Goal: Information Seeking & Learning: Learn about a topic

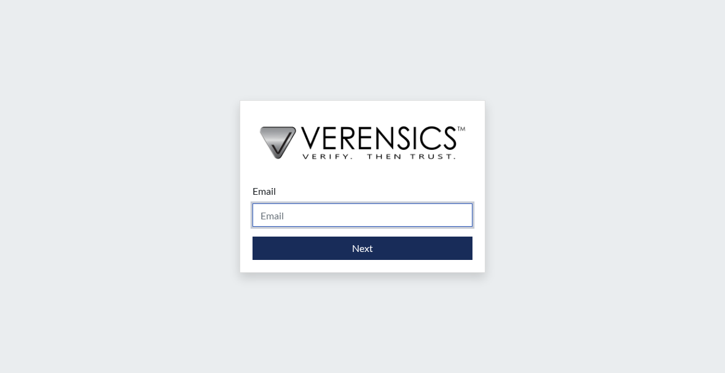
click at [270, 213] on input "Email" at bounding box center [362, 214] width 220 height 23
drag, startPoint x: 381, startPoint y: 219, endPoint x: 135, endPoint y: 204, distance: 247.4
click at [135, 204] on div "Email [PERSON_NAME][EMAIL_ADDRESS][PERSON_NAME][DOMAIN_NAME] Please provide you…" at bounding box center [362, 186] width 725 height 373
type input "[PERSON_NAME][EMAIL_ADDRESS][PERSON_NAME][DOMAIN_NAME]"
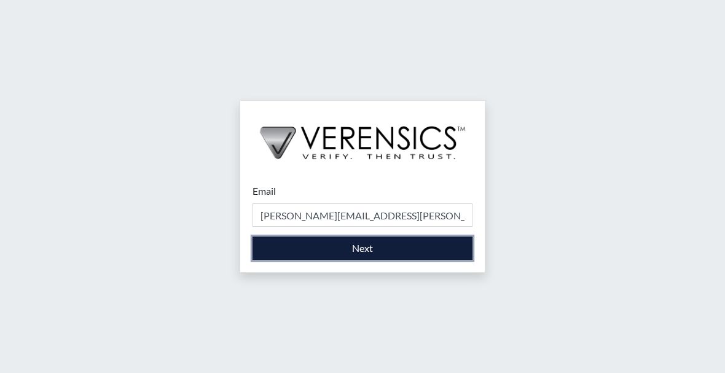
click at [275, 256] on button "Next" at bounding box center [362, 248] width 220 height 23
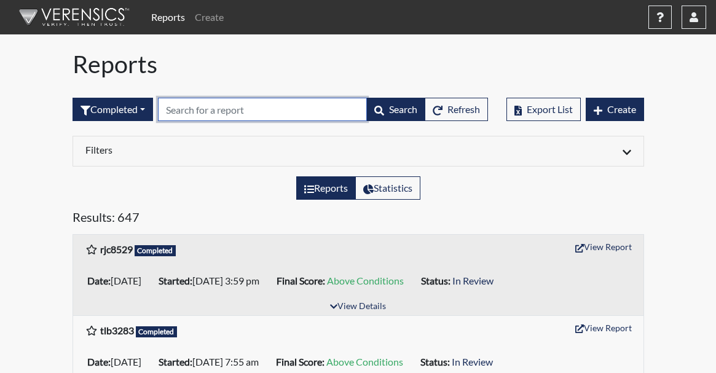
click at [216, 110] on input "text" at bounding box center [262, 109] width 209 height 23
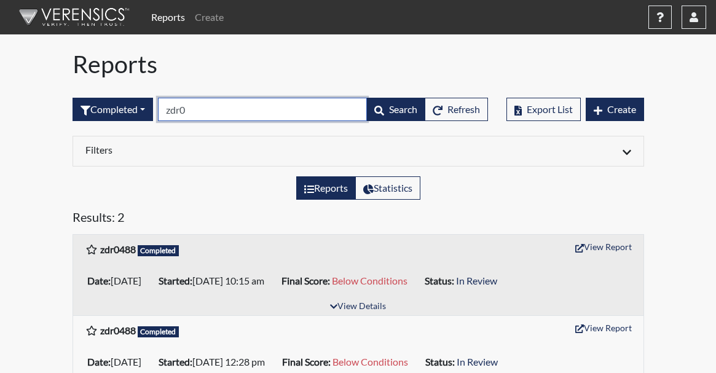
scroll to position [34, 0]
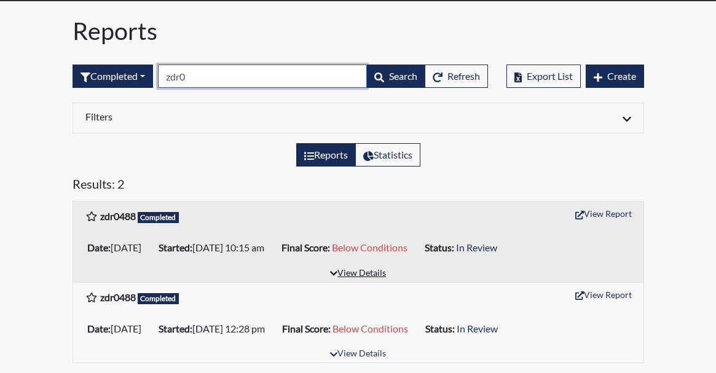
type input "zdr0"
click at [363, 273] on button "View Details" at bounding box center [357, 273] width 67 height 17
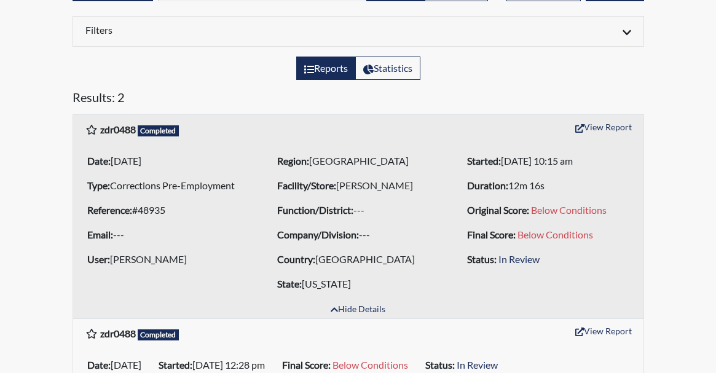
scroll to position [157, 0]
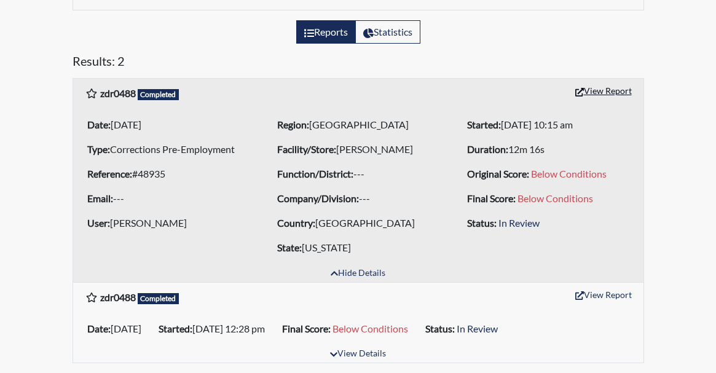
click at [604, 86] on button "View Report" at bounding box center [603, 90] width 68 height 19
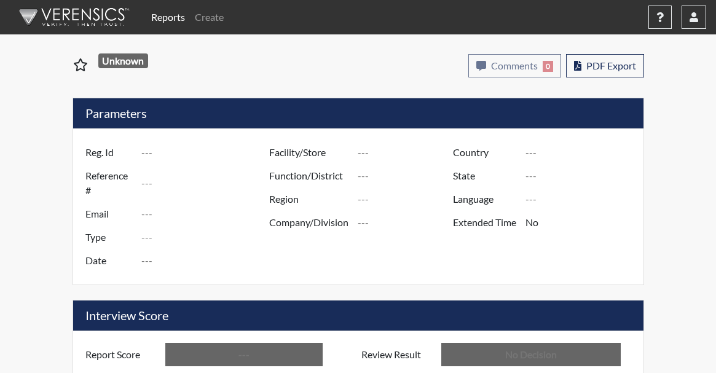
type input "zdr0488"
type input "48935"
type input "---"
type input "Corrections Pre-Employment"
type input "[DATE]"
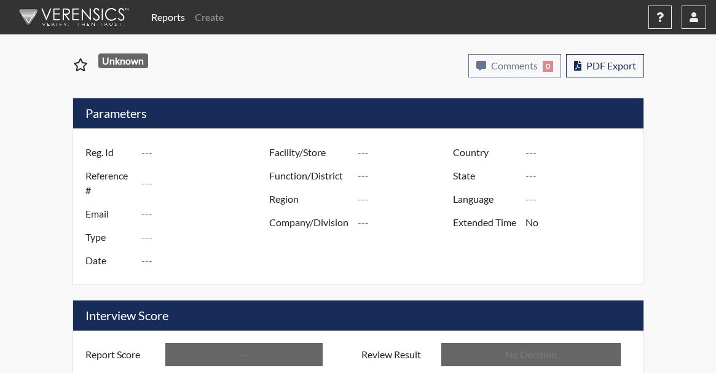
type input "[PERSON_NAME]"
type input "[GEOGRAPHIC_DATA]"
type input "[US_STATE]"
type input "English"
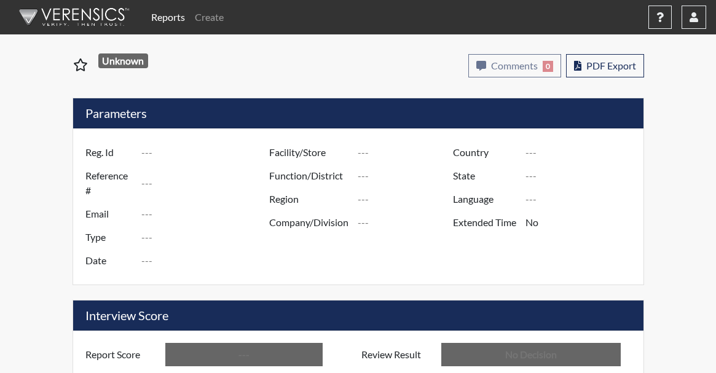
type input "Below Conditions"
type input "In Review"
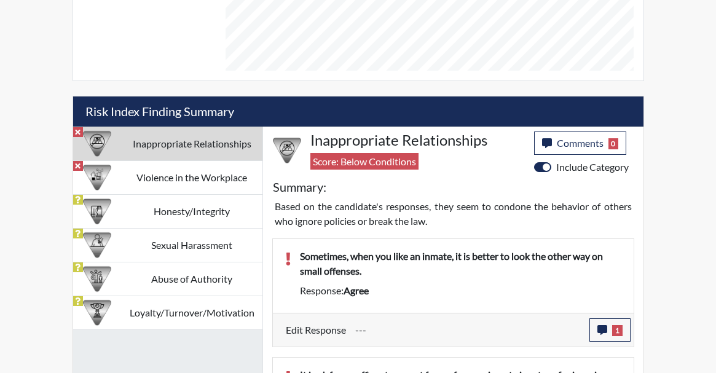
scroll to position [737, 0]
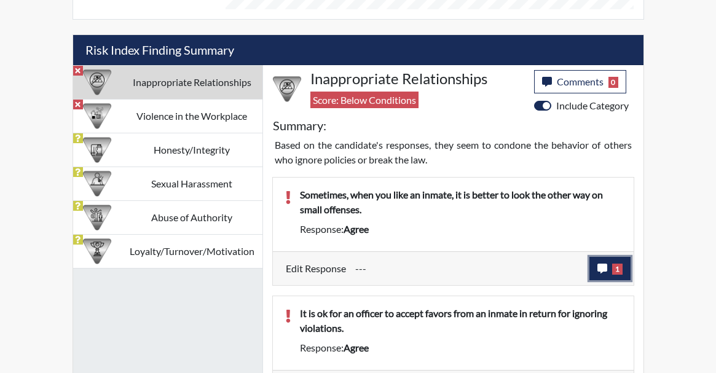
click at [624, 269] on button "1" at bounding box center [609, 268] width 41 height 23
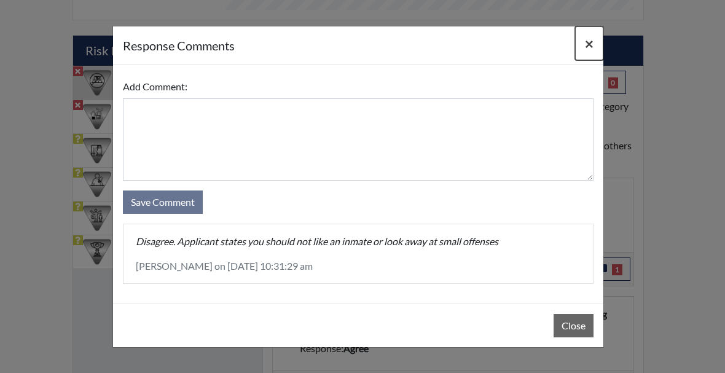
click at [585, 45] on span "×" at bounding box center [589, 43] width 9 height 18
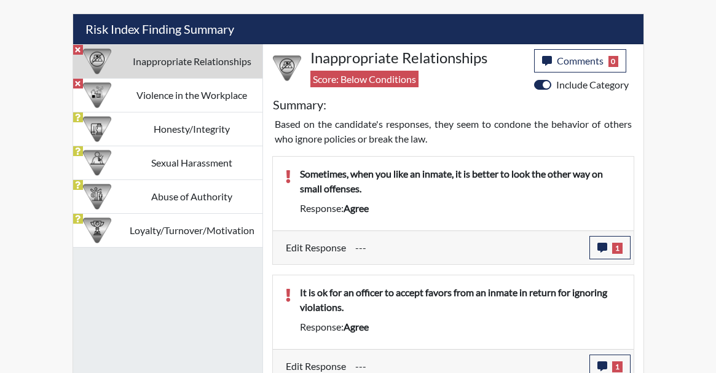
scroll to position [770, 0]
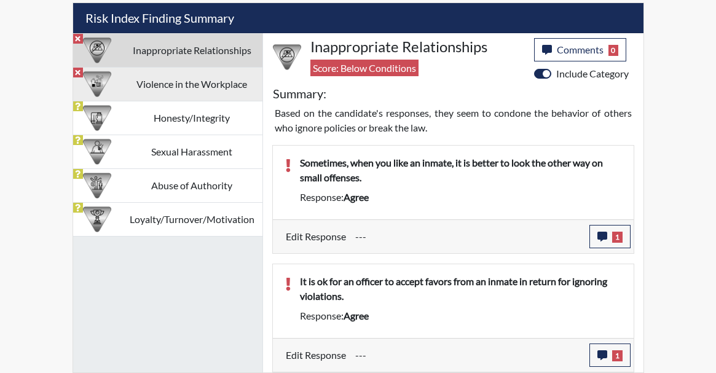
click at [166, 80] on td "Violence in the Workplace" at bounding box center [191, 85] width 141 height 34
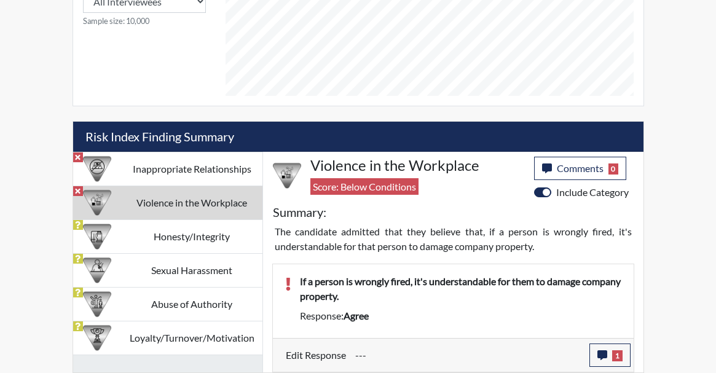
scroll to position [651, 0]
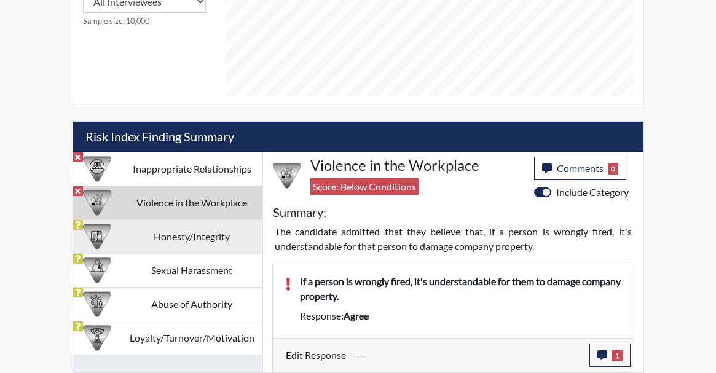
click at [154, 232] on td "Honesty/Integrity" at bounding box center [191, 237] width 141 height 34
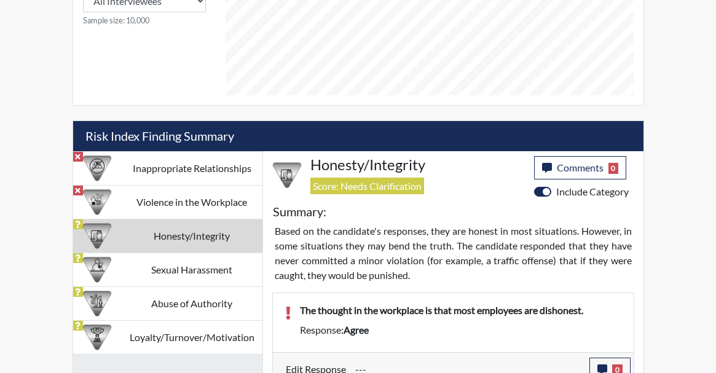
scroll to position [770, 0]
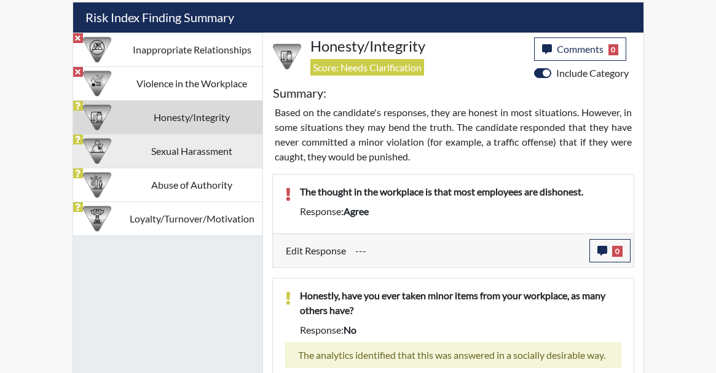
click at [147, 154] on td "Sexual Harassment" at bounding box center [191, 152] width 141 height 34
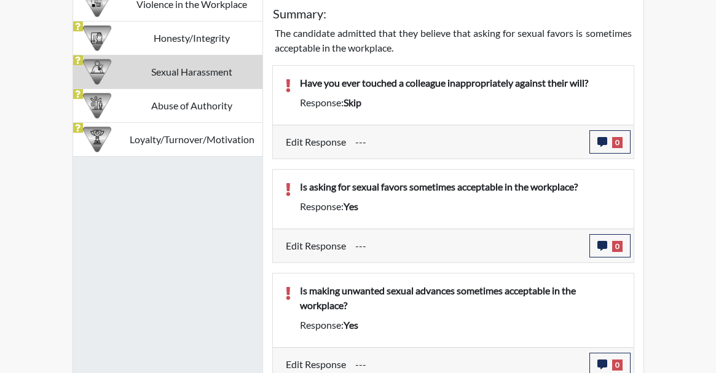
scroll to position [859, 0]
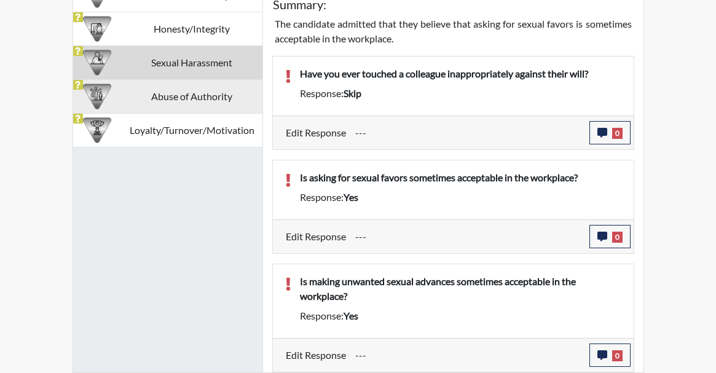
click at [181, 102] on td "Abuse of Authority" at bounding box center [191, 97] width 141 height 34
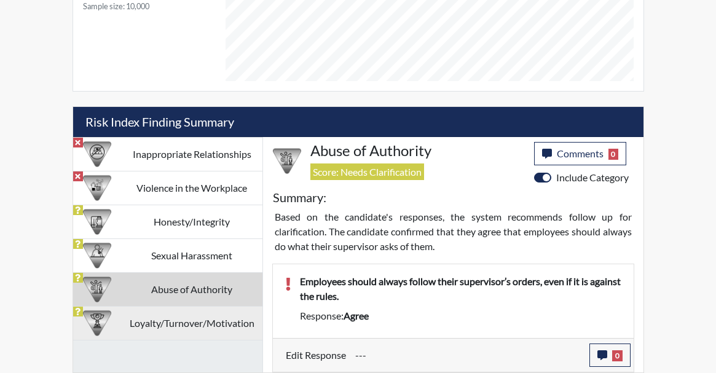
click at [155, 337] on td "Loyalty/Turnover/Motivation" at bounding box center [191, 324] width 141 height 34
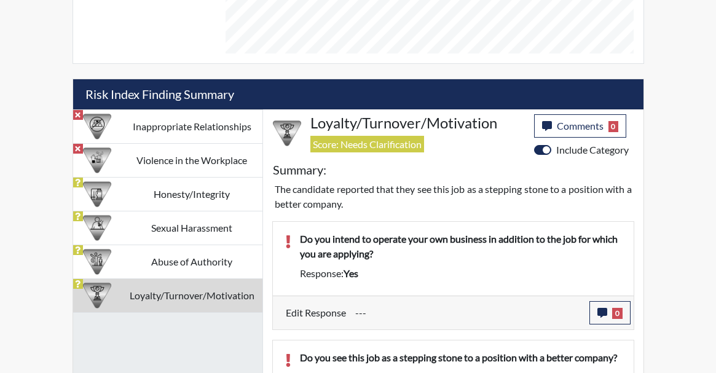
scroll to position [675, 0]
